Goal: Task Accomplishment & Management: Manage account settings

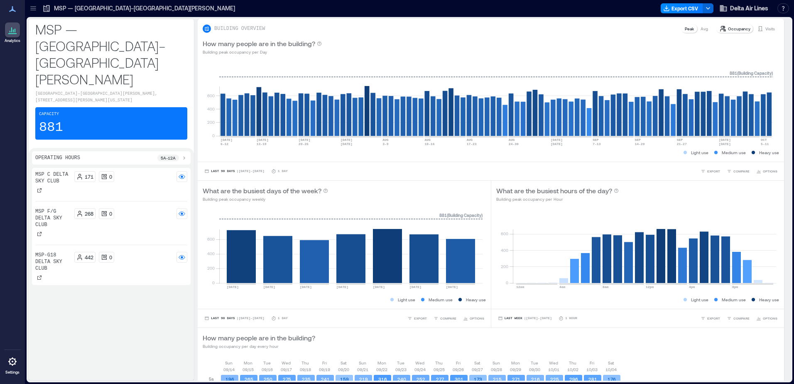
click at [15, 362] on icon at bounding box center [12, 361] width 10 height 10
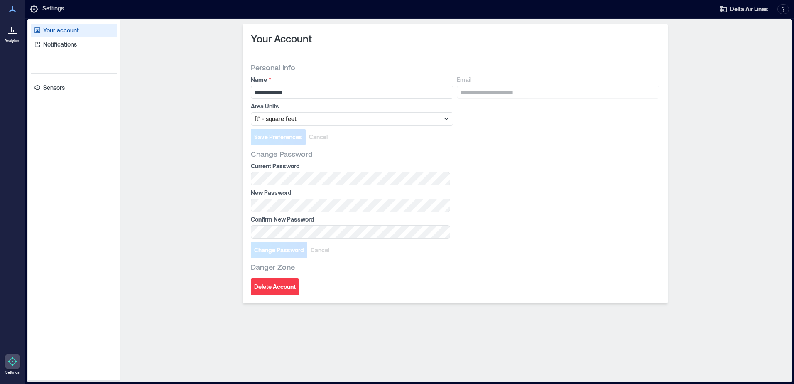
click at [44, 7] on p "Settings" at bounding box center [53, 9] width 22 height 10
click at [36, 7] on icon at bounding box center [34, 9] width 8 height 8
click at [19, 26] on div at bounding box center [12, 29] width 15 height 15
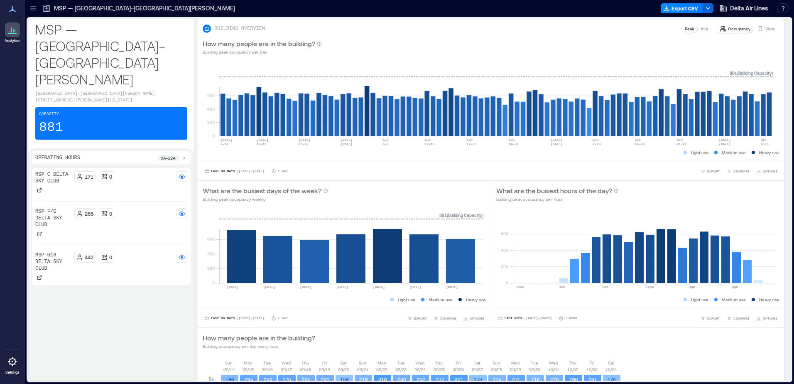
click at [32, 7] on icon at bounding box center [32, 6] width 5 height 1
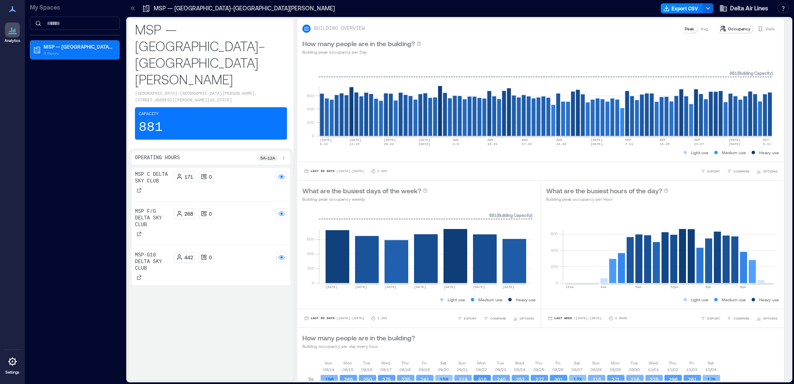
click at [131, 10] on icon at bounding box center [133, 8] width 8 height 8
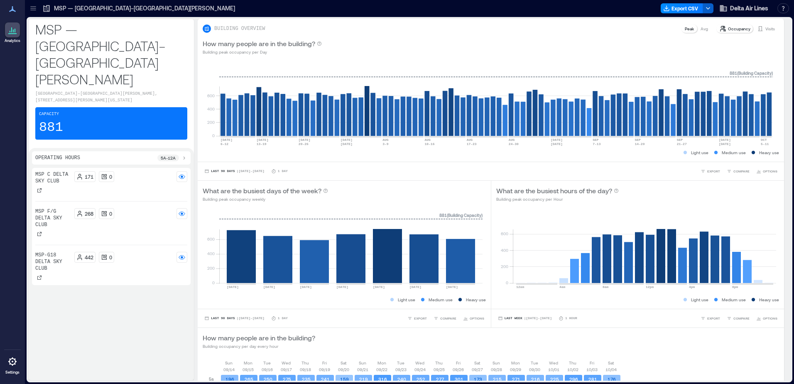
click at [710, 8] on icon "button" at bounding box center [708, 8] width 7 height 7
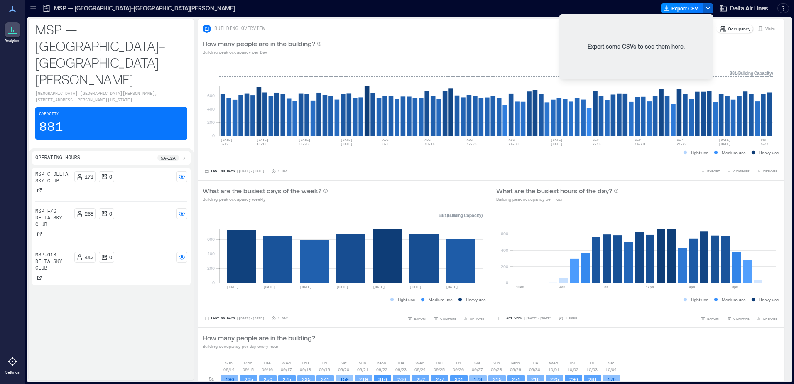
click at [710, 8] on icon "button" at bounding box center [708, 8] width 7 height 7
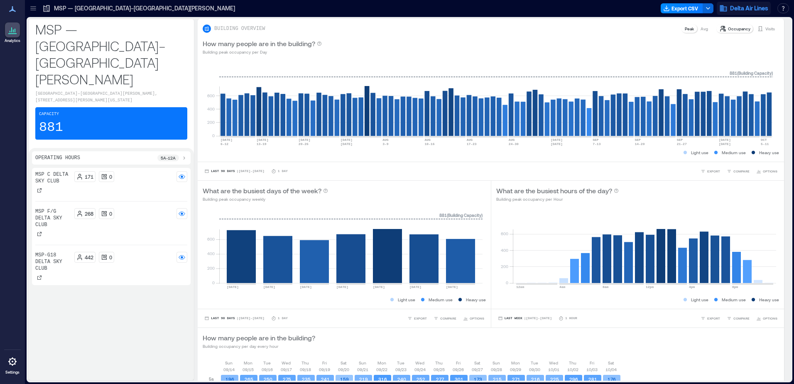
click at [739, 7] on span "Delta Air Lines" at bounding box center [749, 8] width 38 height 8
click at [752, 3] on button "Delta Air Lines" at bounding box center [744, 8] width 54 height 13
click at [786, 7] on button "button" at bounding box center [784, 8] width 12 height 10
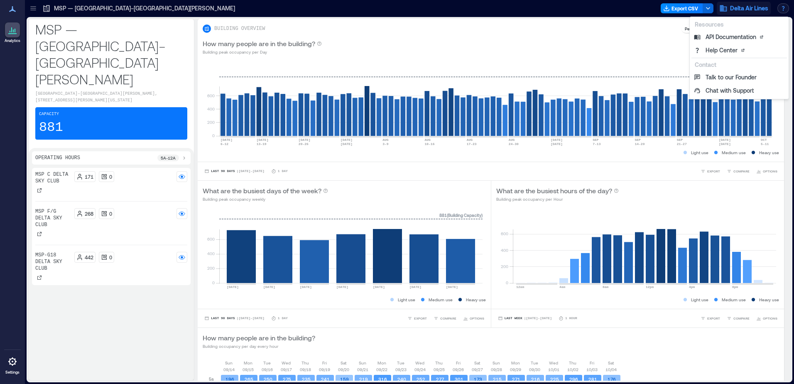
click at [754, 6] on span "Delta Air Lines" at bounding box center [749, 8] width 38 height 8
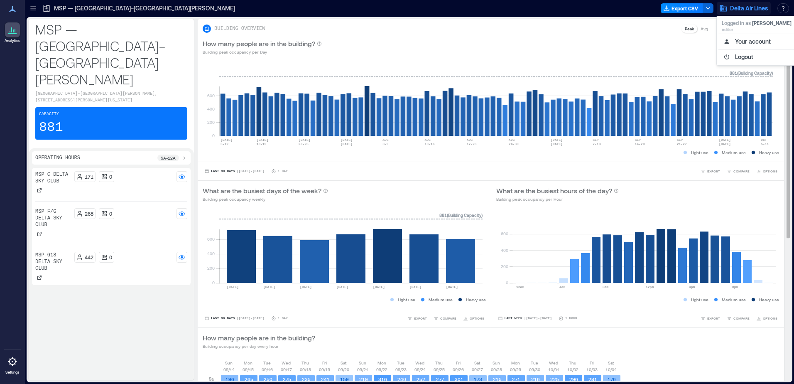
scroll to position [238, 0]
click at [10, 369] on link "Settings" at bounding box center [12, 364] width 20 height 26
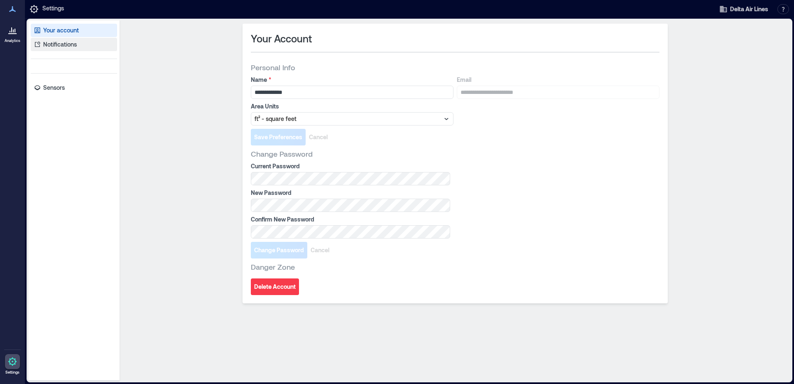
click at [71, 40] on p "Notifications" at bounding box center [60, 44] width 34 height 8
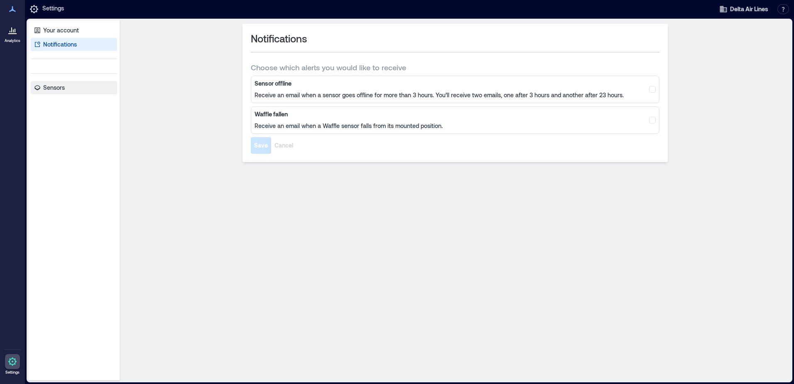
click at [57, 90] on p "Sensors" at bounding box center [54, 88] width 22 height 8
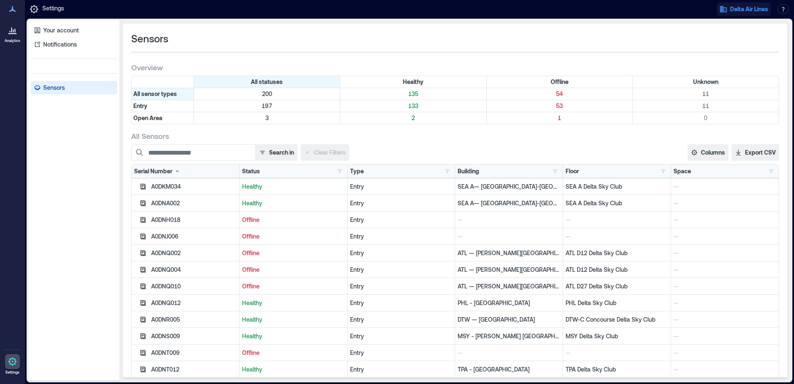
click at [735, 4] on button "Delta Air Lines" at bounding box center [744, 8] width 54 height 13
click at [738, 40] on button "Your account" at bounding box center [757, 42] width 76 height 13
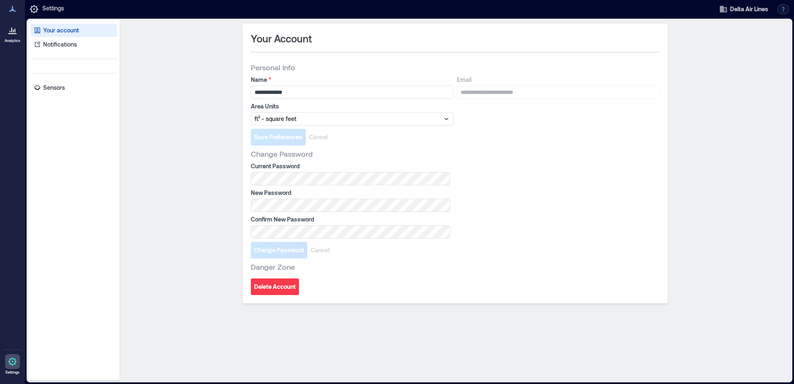
click at [781, 8] on button "button" at bounding box center [784, 9] width 12 height 10
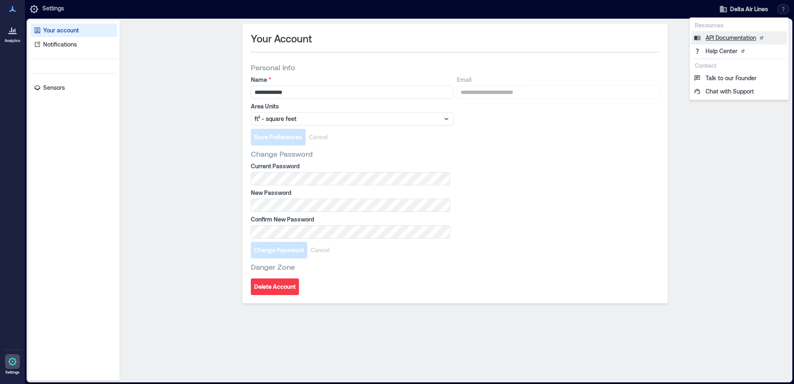
click at [738, 39] on link "API Documentation" at bounding box center [740, 37] width 96 height 13
